Goal: Task Accomplishment & Management: Manage account settings

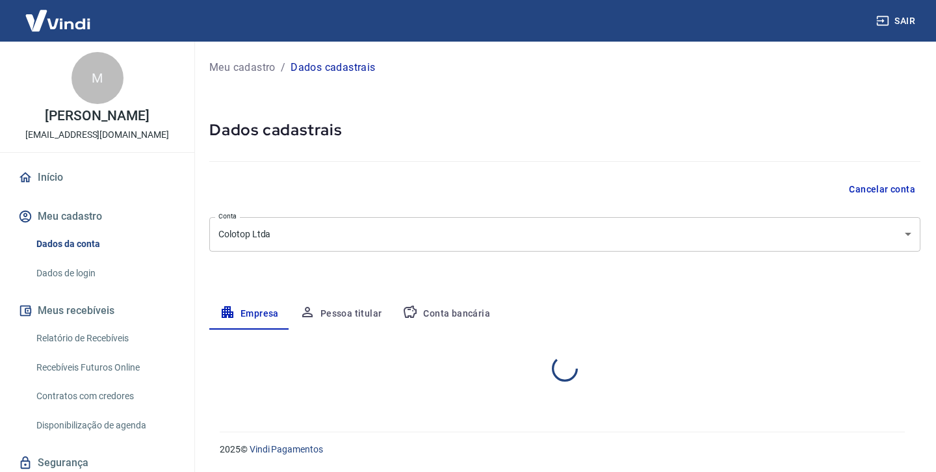
select select "SC"
select select "business"
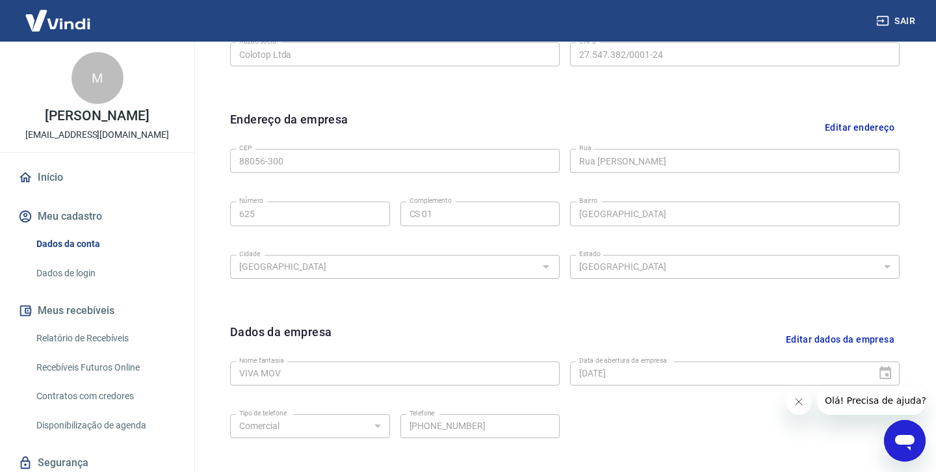
scroll to position [369, 0]
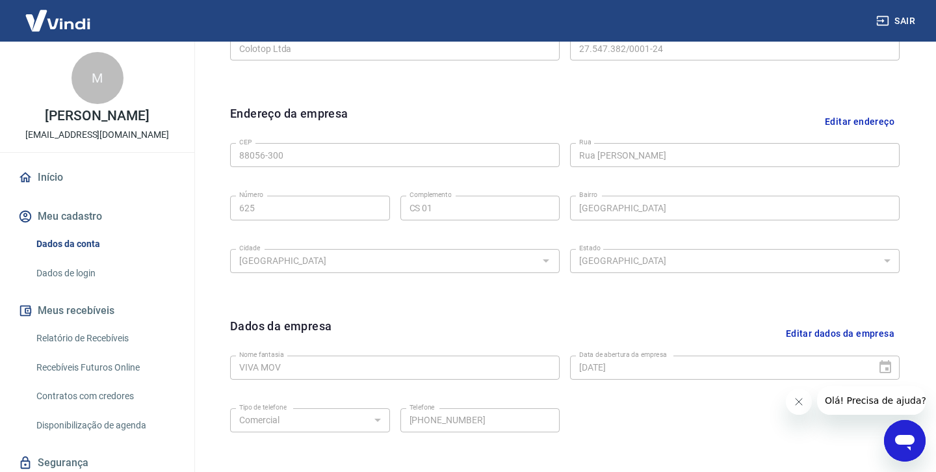
click at [796, 328] on button "Editar dados da empresa" at bounding box center [840, 333] width 119 height 33
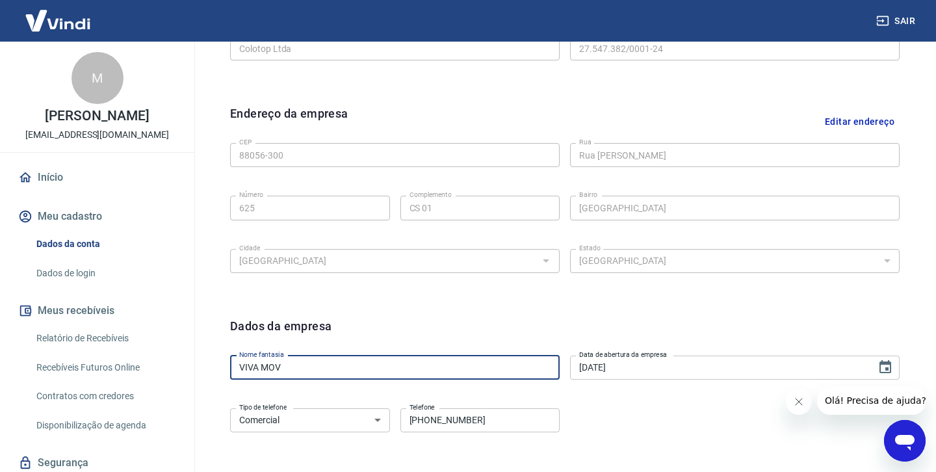
drag, startPoint x: 296, startPoint y: 363, endPoint x: 200, endPoint y: 363, distance: 96.2
click at [200, 363] on div "Meu cadastro / Dados cadastrais Dados cadastrais Cancelar conta Conta Colotop L…" at bounding box center [565, 113] width 742 height 880
type input "COLOTOP"
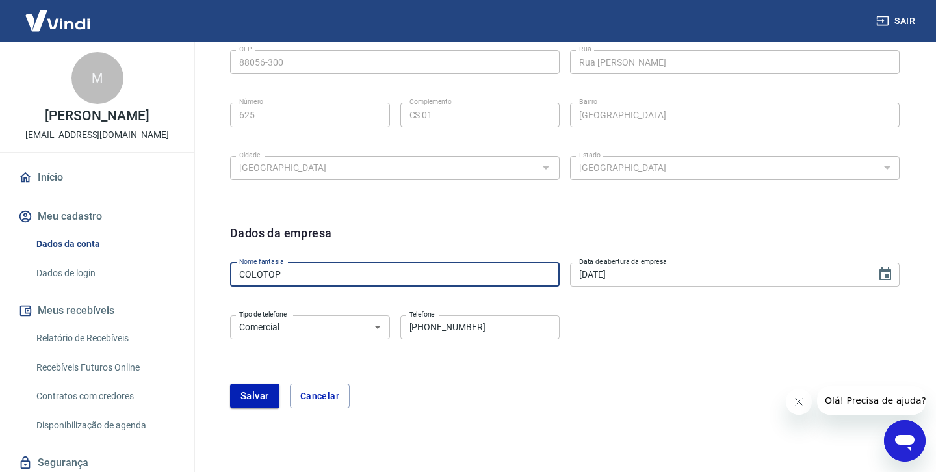
scroll to position [466, 0]
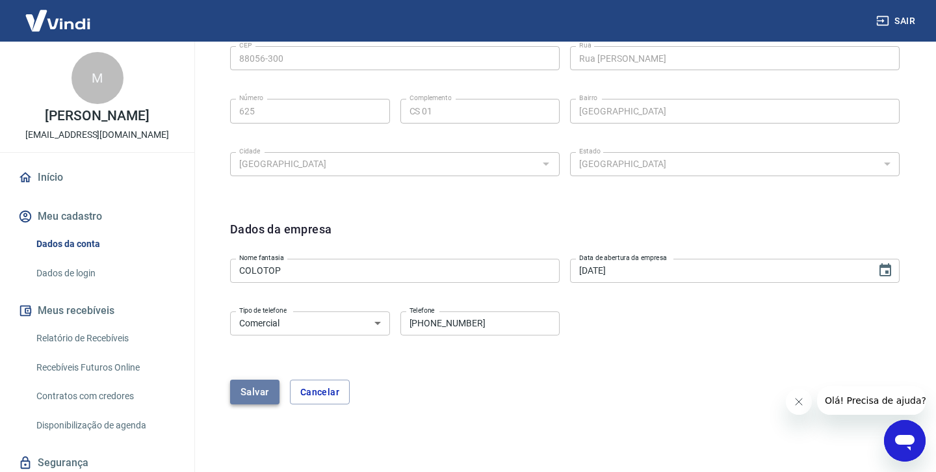
click at [253, 397] on button "Salvar" at bounding box center [254, 392] width 49 height 25
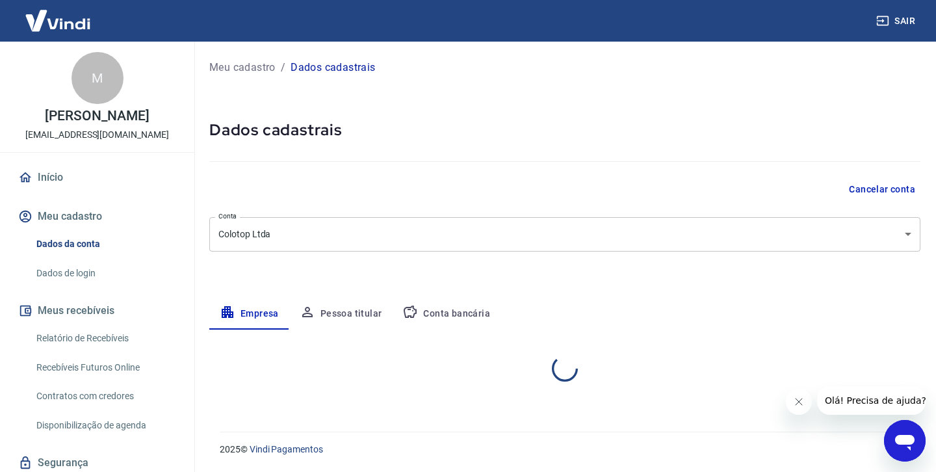
select select "SC"
select select "business"
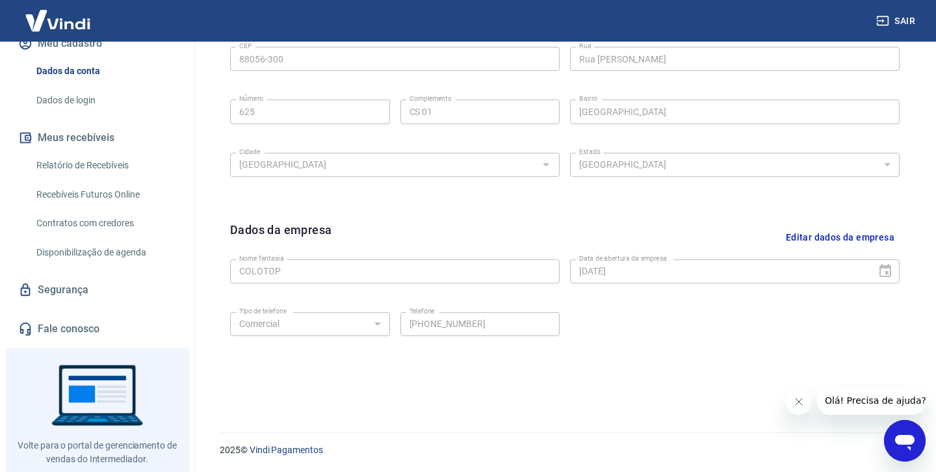
scroll to position [137, 0]
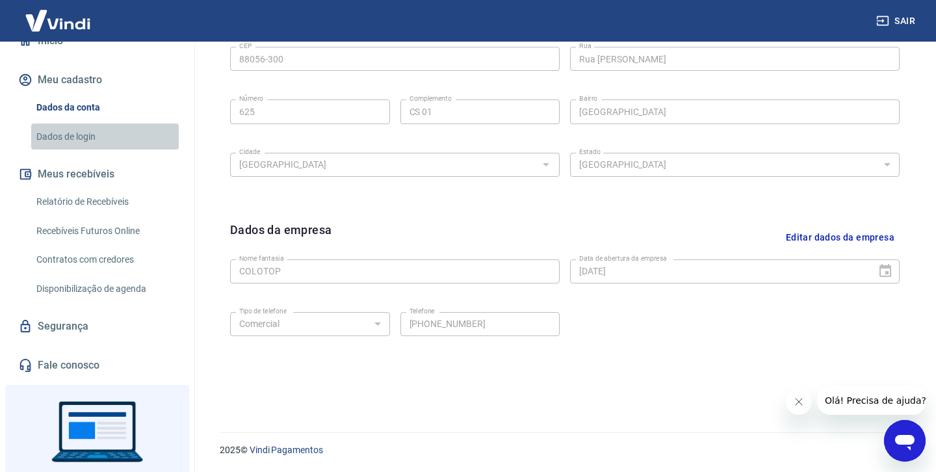
click at [98, 150] on link "Dados de login" at bounding box center [105, 137] width 148 height 27
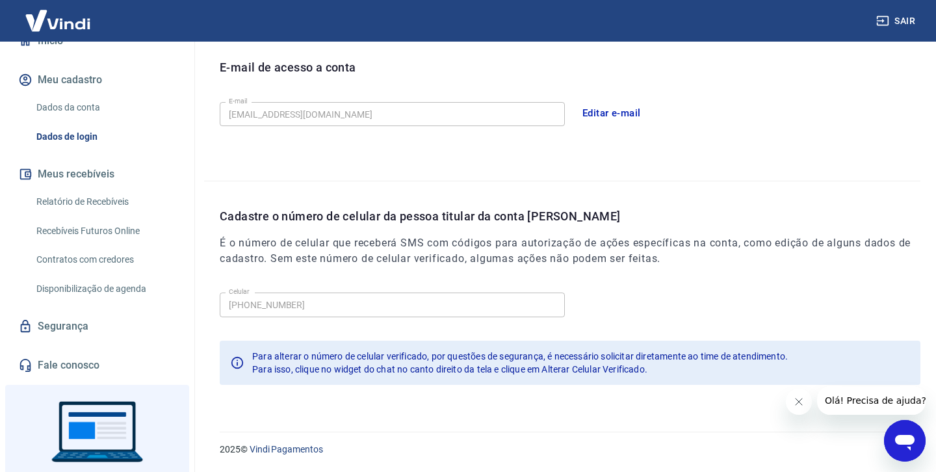
scroll to position [360, 0]
click at [594, 110] on button "Editar e-mail" at bounding box center [611, 113] width 73 height 27
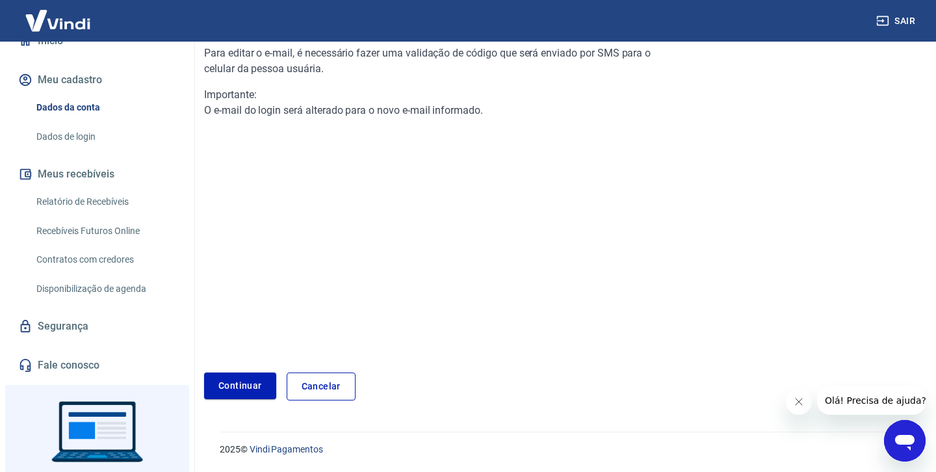
scroll to position [139, 0]
click at [227, 387] on link "Continuar" at bounding box center [240, 386] width 72 height 27
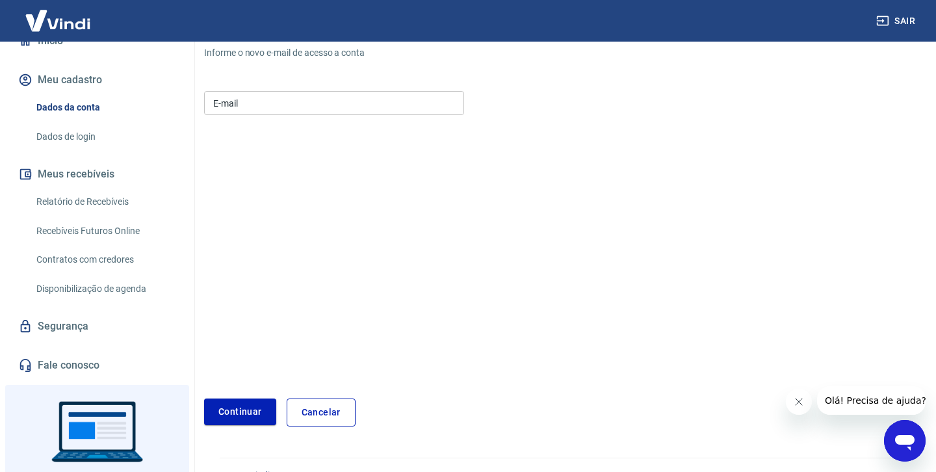
click at [243, 109] on input "E-mail" at bounding box center [334, 103] width 260 height 24
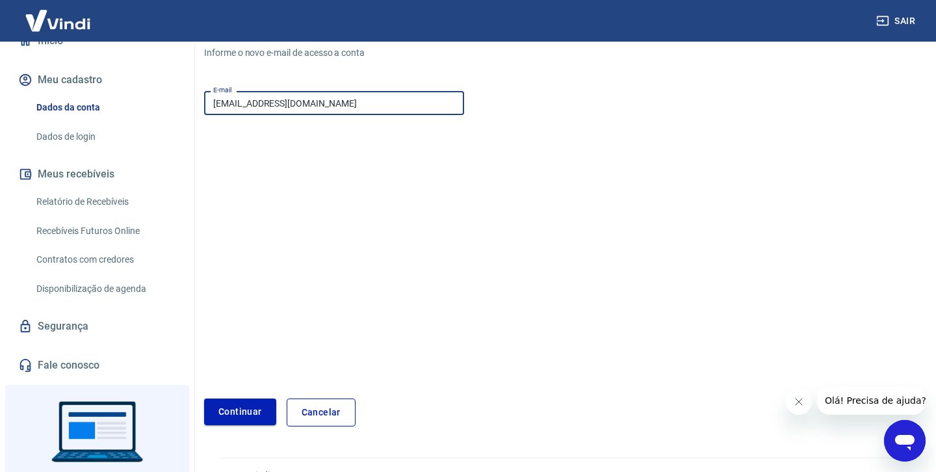
type input "[EMAIL_ADDRESS][DOMAIN_NAME]"
click at [233, 409] on button "Continuar" at bounding box center [240, 412] width 72 height 27
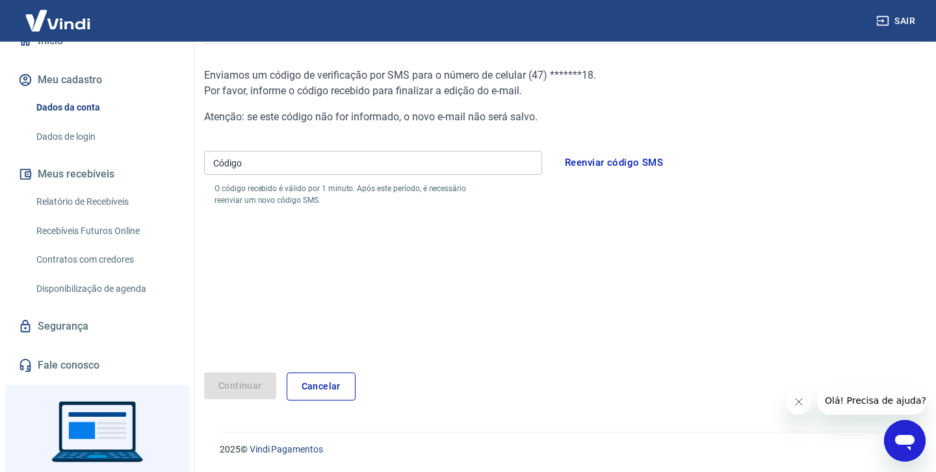
scroll to position [117, 0]
click at [287, 164] on input "Código" at bounding box center [373, 163] width 338 height 24
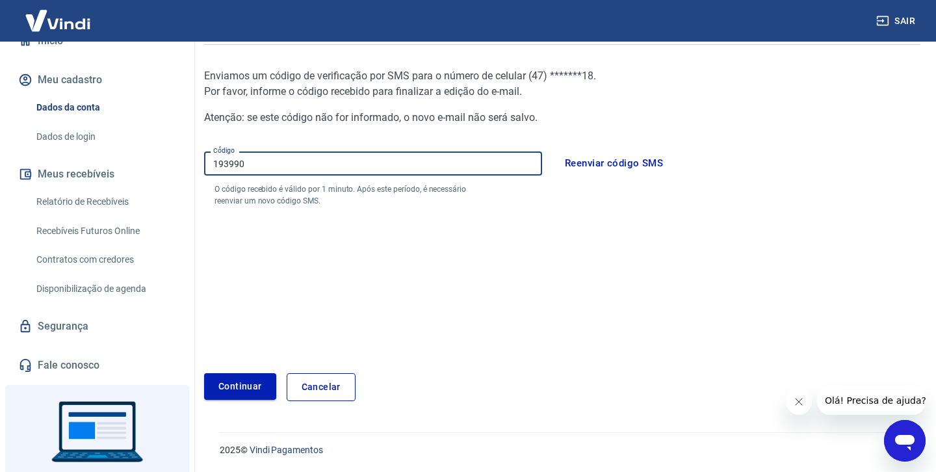
type input "193990"
click at [255, 382] on button "Continuar" at bounding box center [240, 386] width 72 height 27
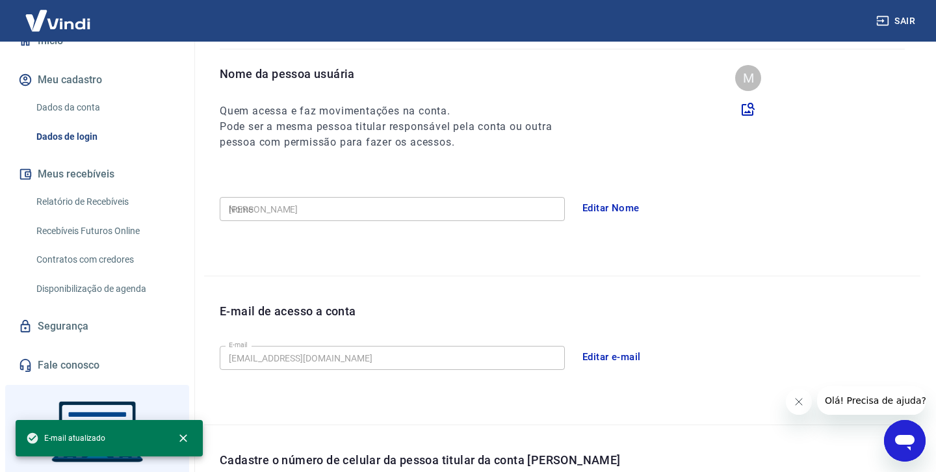
type input "[PHONE_NUMBER]"
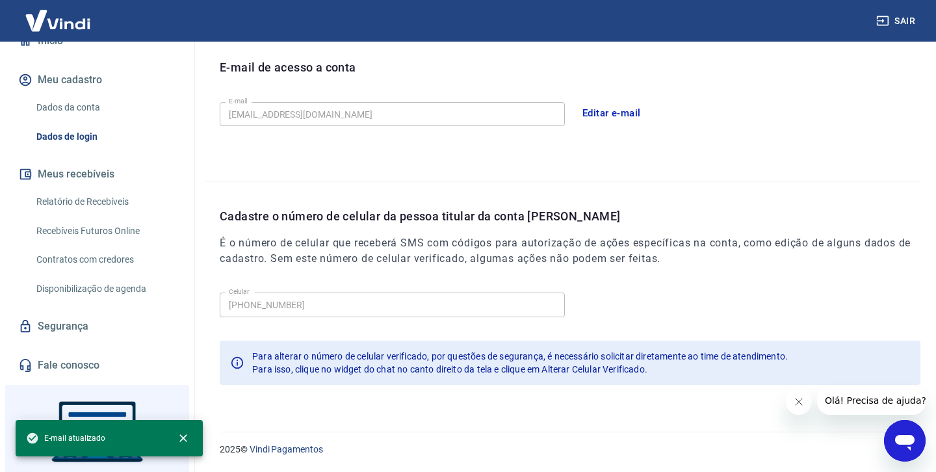
scroll to position [360, 0]
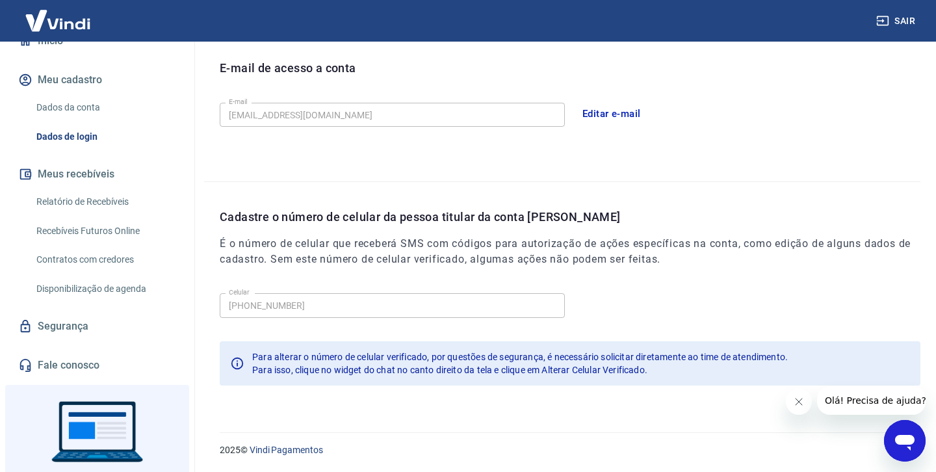
click at [56, 25] on img at bounding box center [58, 21] width 85 height 40
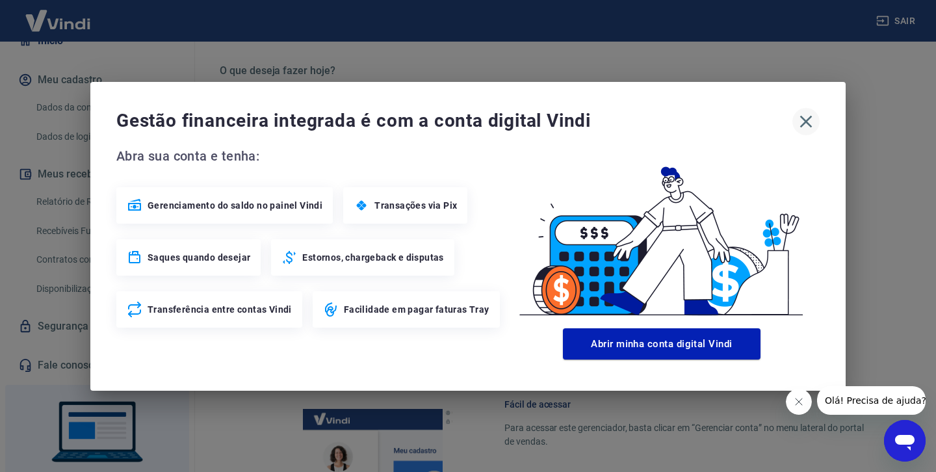
click at [801, 120] on icon "button" at bounding box center [806, 121] width 21 height 21
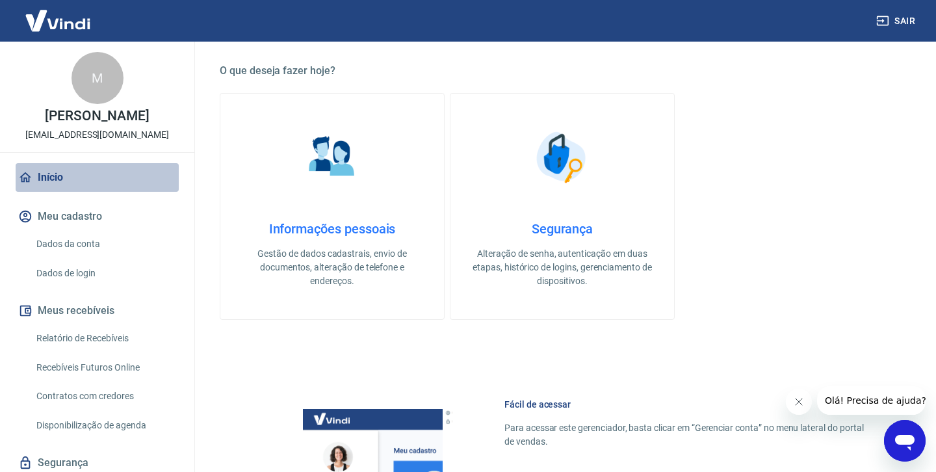
click at [55, 187] on link "Início" at bounding box center [97, 177] width 163 height 29
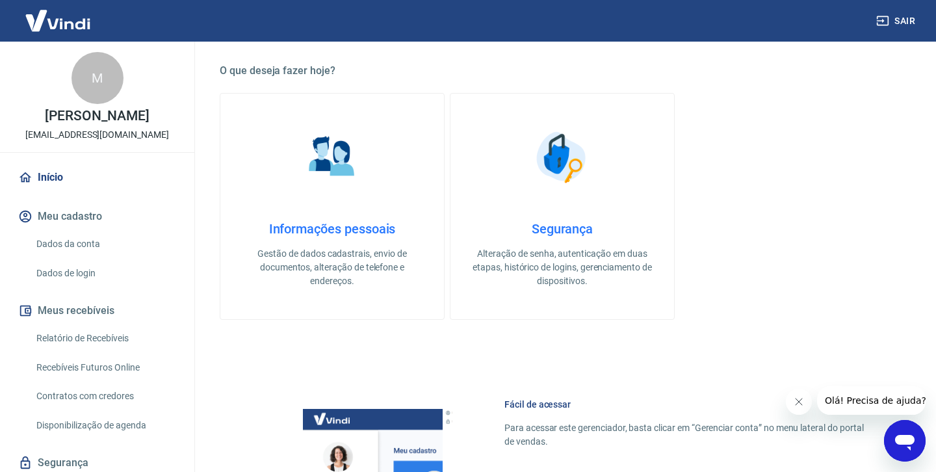
click at [70, 21] on img at bounding box center [58, 21] width 85 height 40
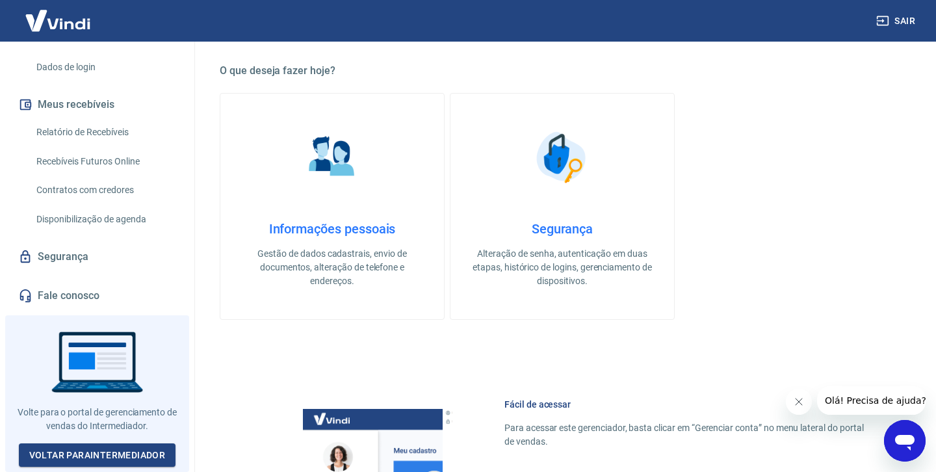
scroll to position [218, 0]
click at [76, 449] on link "Voltar para Intermediador" at bounding box center [97, 455] width 157 height 24
